Goal: Transaction & Acquisition: Purchase product/service

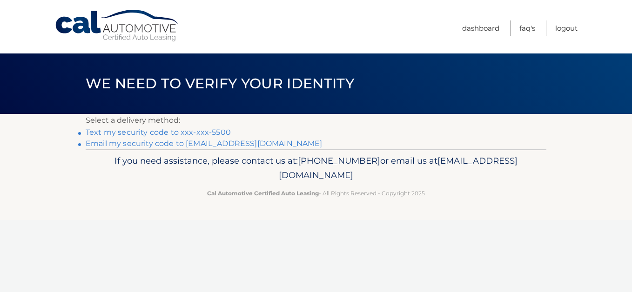
click at [191, 129] on link "Text my security code to xxx-xxx-5500" at bounding box center [158, 132] width 145 height 9
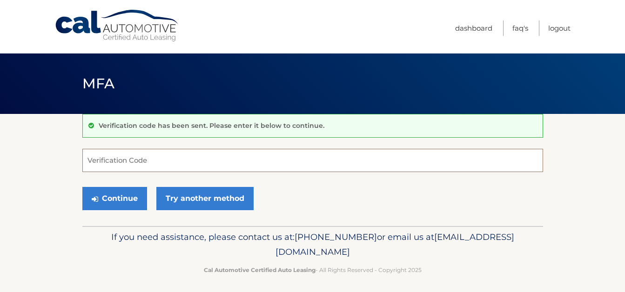
click at [220, 161] on input "Verification Code" at bounding box center [312, 160] width 461 height 23
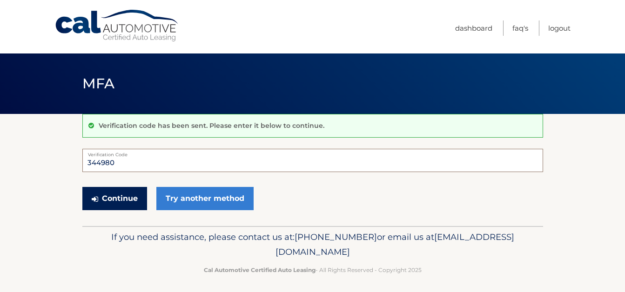
type input "344980"
click at [119, 193] on button "Continue" at bounding box center [114, 198] width 65 height 23
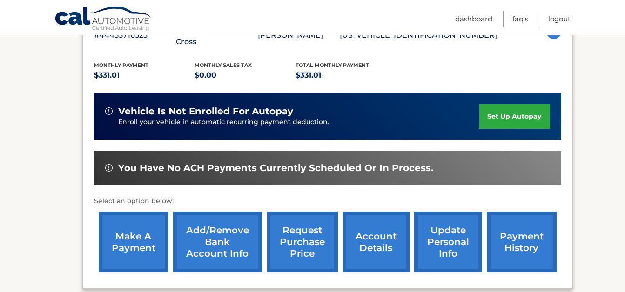
scroll to position [190, 0]
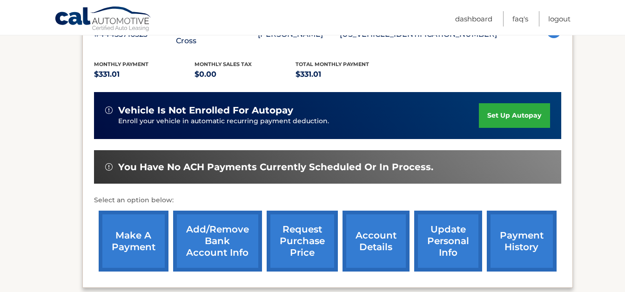
click at [140, 228] on link "make a payment" at bounding box center [134, 241] width 70 height 61
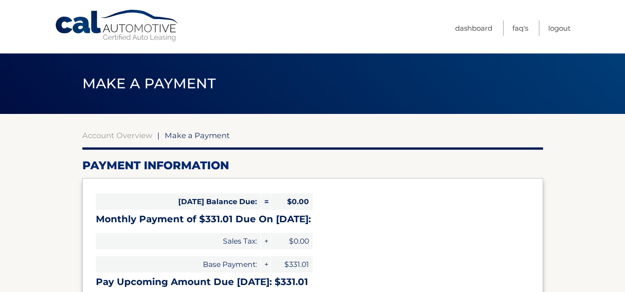
select select "YTViYzE0YmItNDNmOS00MGYwLTg0MmQtYzExNmE5MzVhNWIx"
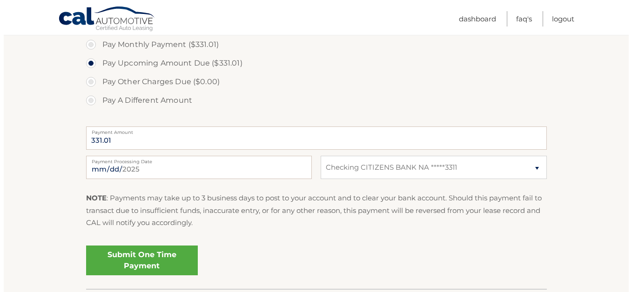
scroll to position [308, 0]
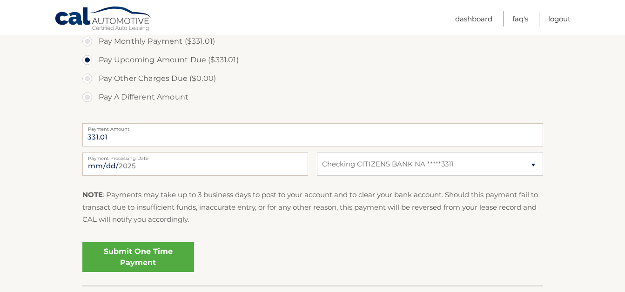
click at [135, 252] on link "Submit One Time Payment" at bounding box center [138, 257] width 112 height 30
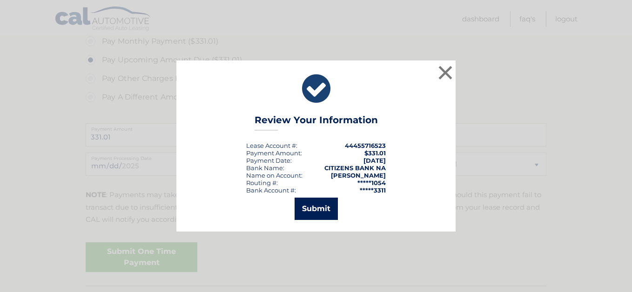
click at [333, 202] on button "Submit" at bounding box center [315, 209] width 43 height 22
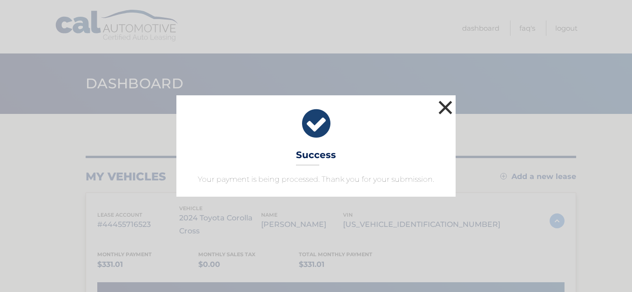
click at [447, 105] on button "×" at bounding box center [445, 107] width 19 height 19
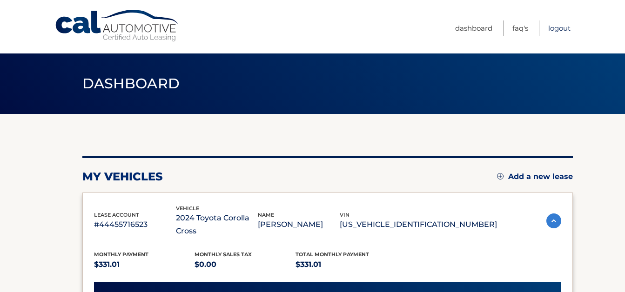
click at [555, 28] on link "Logout" at bounding box center [559, 27] width 22 height 15
